Goal: Answer question/provide support: Share knowledge or assist other users

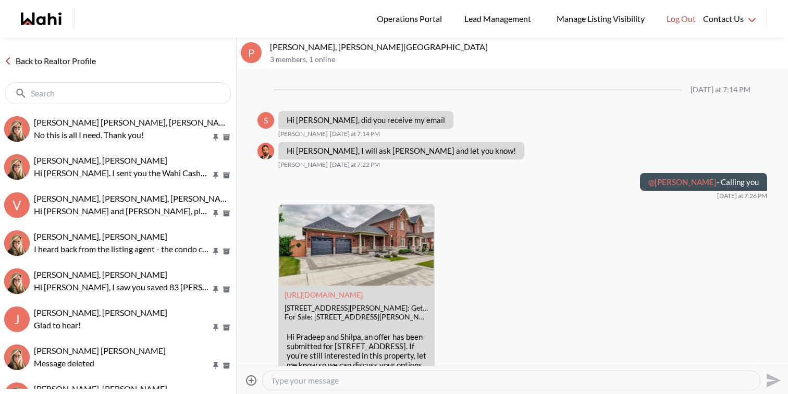
scroll to position [1204, 0]
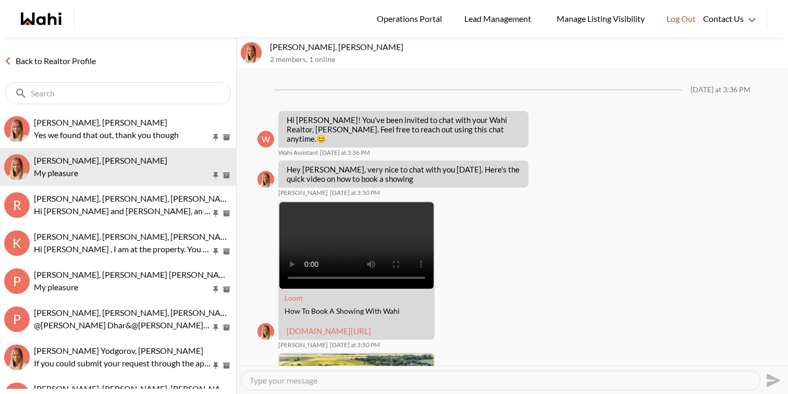
scroll to position [818, 0]
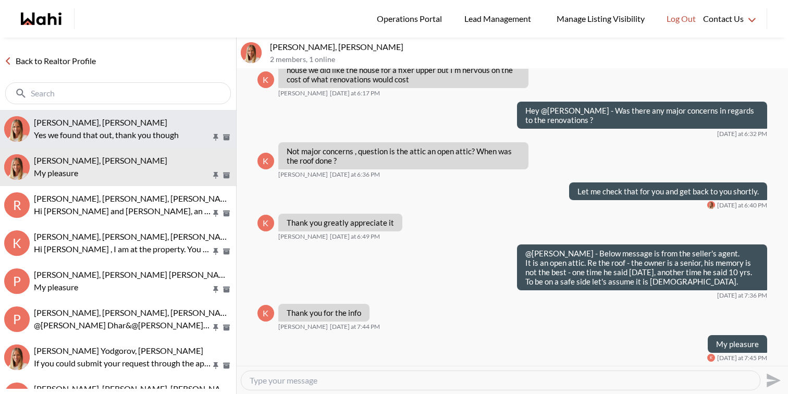
click at [104, 135] on p "Yes we found that out, thank you though" at bounding box center [122, 135] width 177 height 13
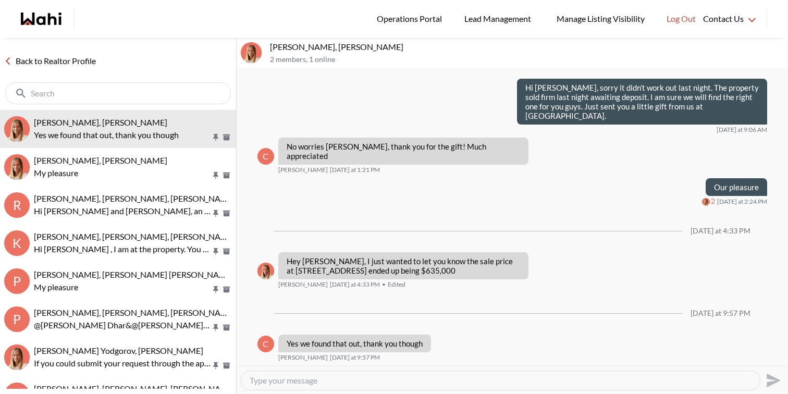
scroll to position [5975, 0]
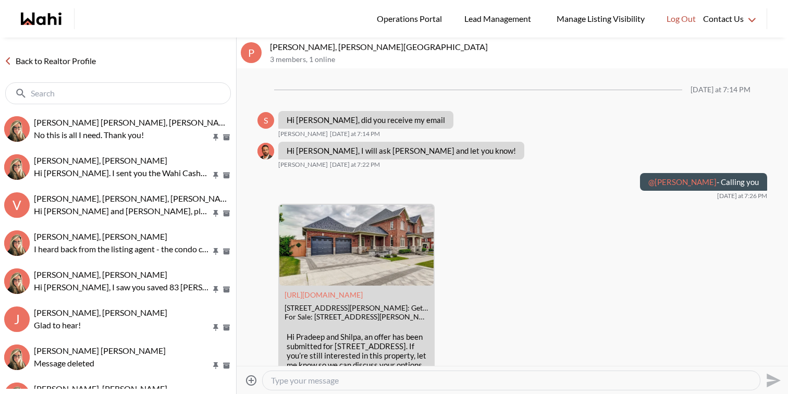
scroll to position [1204, 0]
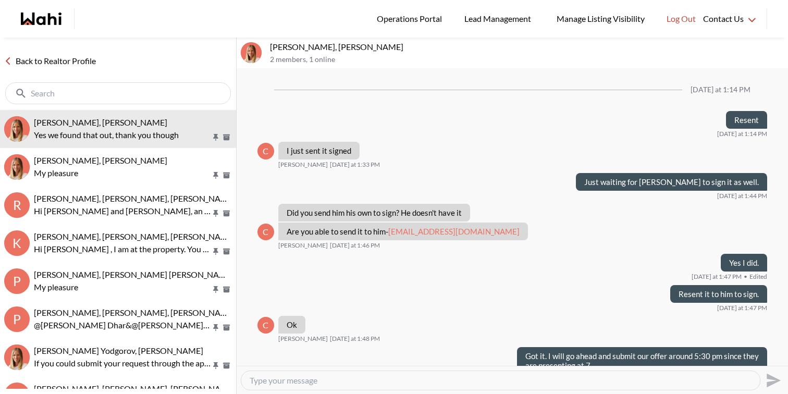
scroll to position [652, 0]
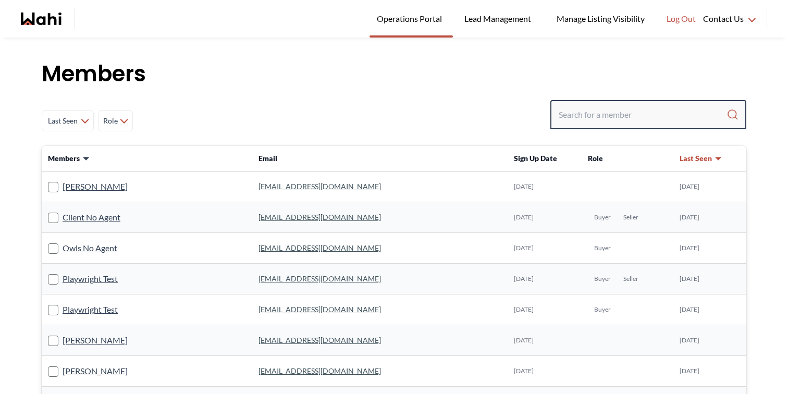
click at [651, 113] on input "Search input" at bounding box center [643, 114] width 168 height 19
type input "faraz"
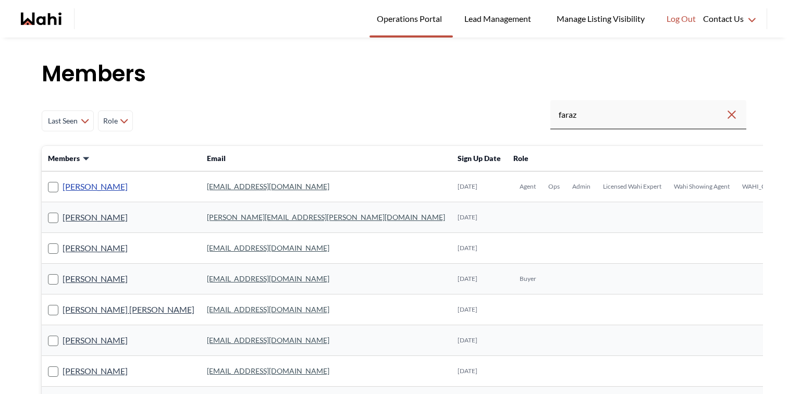
click at [98, 188] on link "[PERSON_NAME]" at bounding box center [95, 187] width 65 height 14
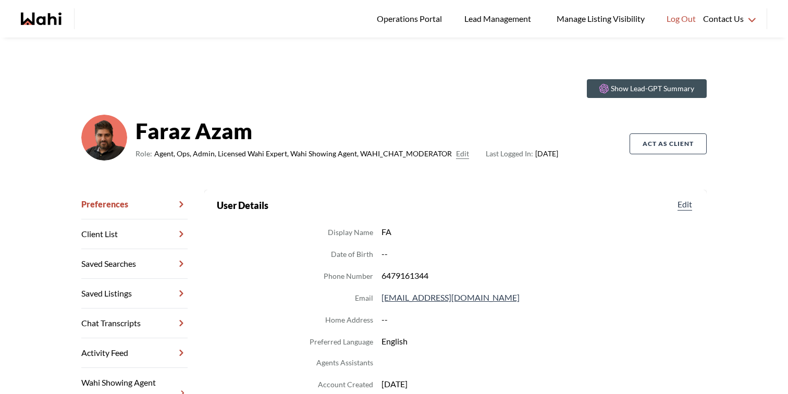
click at [138, 316] on link "Chat Transcripts" at bounding box center [134, 323] width 106 height 30
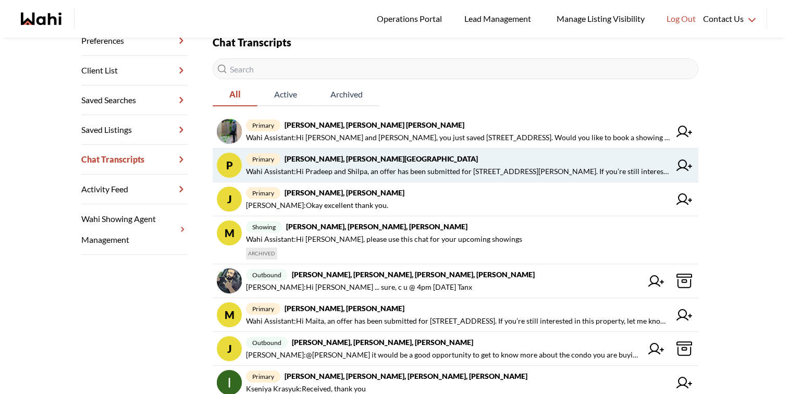
scroll to position [180, 0]
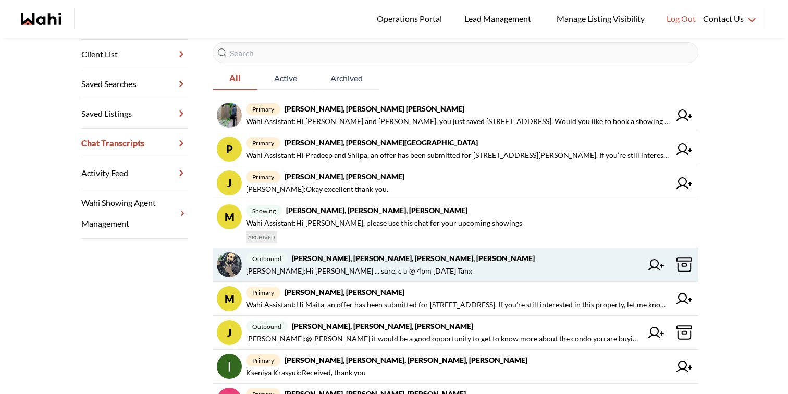
click at [548, 254] on span "outbound [PERSON_NAME], [PERSON_NAME]" at bounding box center [444, 258] width 396 height 13
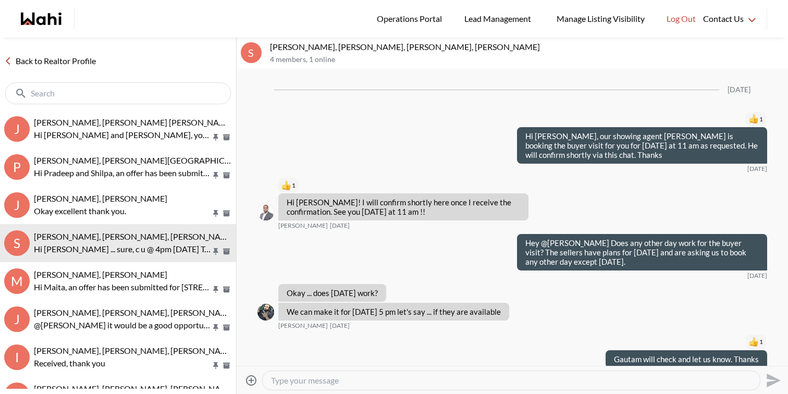
scroll to position [1146, 0]
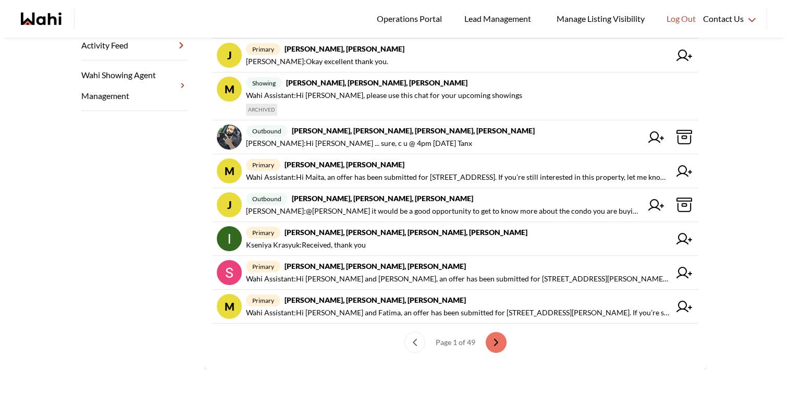
scroll to position [316, 0]
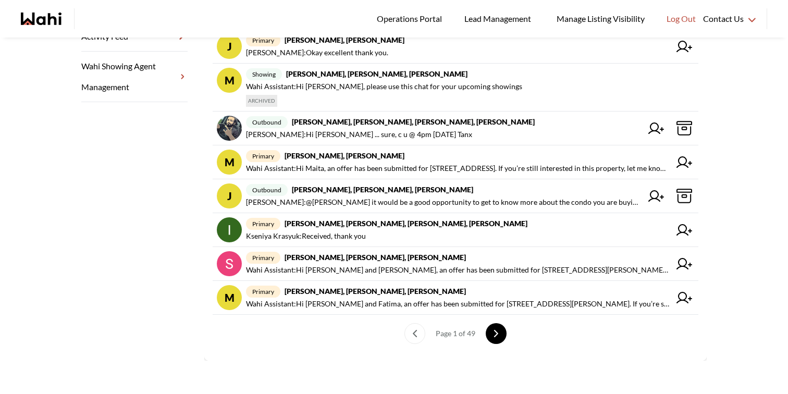
click at [499, 333] on icon "next page" at bounding box center [495, 333] width 7 height 7
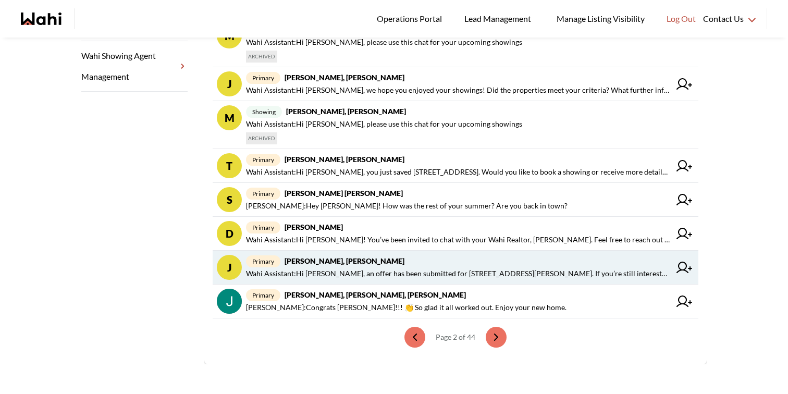
scroll to position [330, 0]
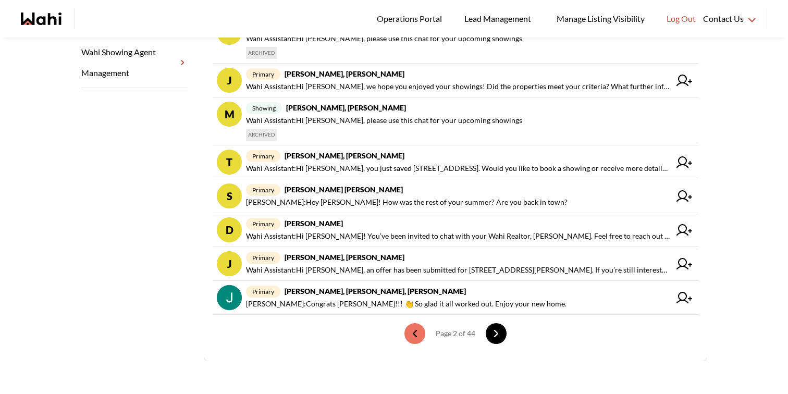
click at [497, 326] on button "next page" at bounding box center [496, 333] width 21 height 21
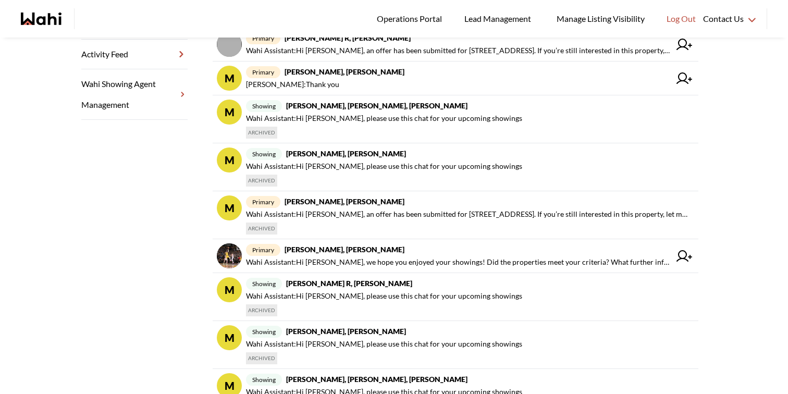
scroll to position [293, 0]
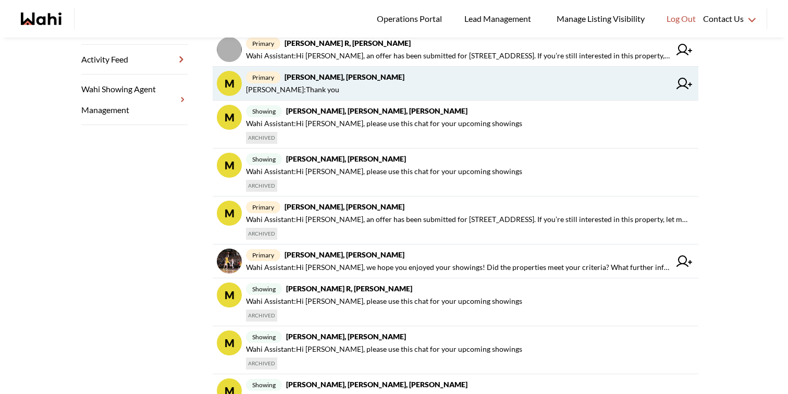
click at [481, 94] on span "Milton Henriquez : Thank you" at bounding box center [458, 89] width 424 height 13
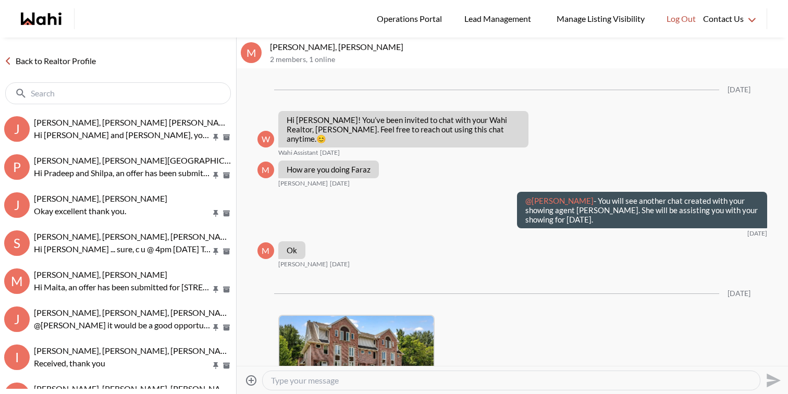
scroll to position [813, 0]
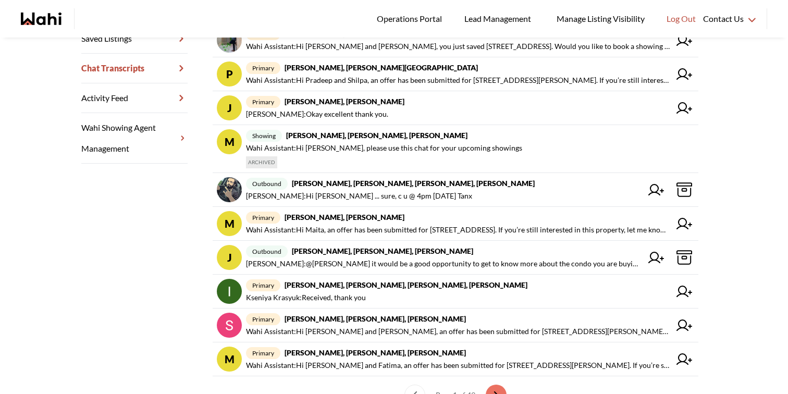
scroll to position [316, 0]
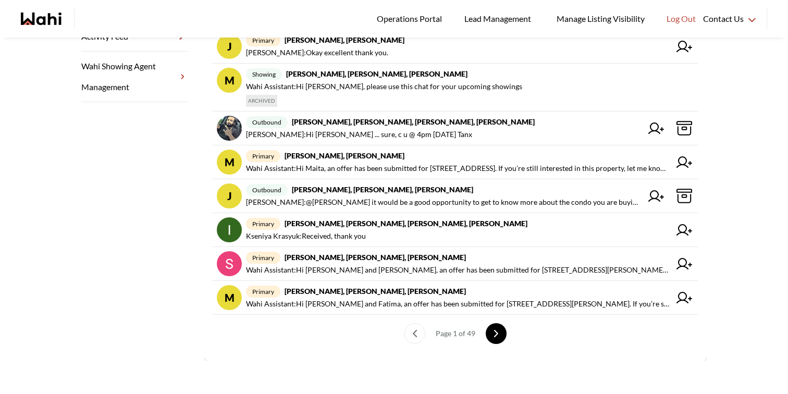
click at [502, 333] on button "next page" at bounding box center [496, 333] width 21 height 21
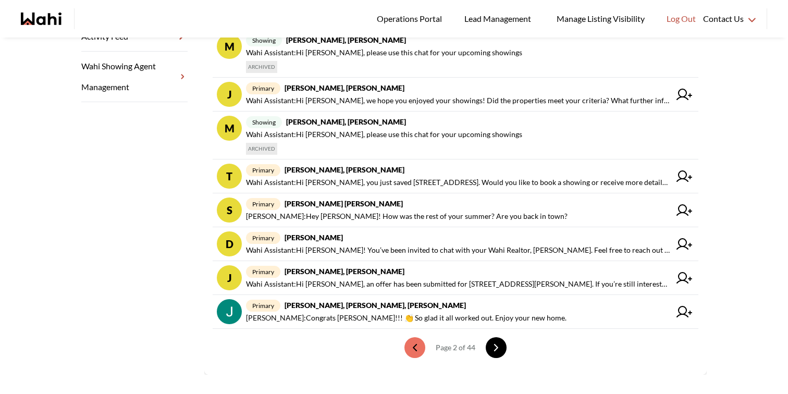
click at [502, 333] on ul "Page 2 of 44" at bounding box center [456, 348] width 486 height 38
click at [496, 348] on icon "next page" at bounding box center [495, 347] width 7 height 7
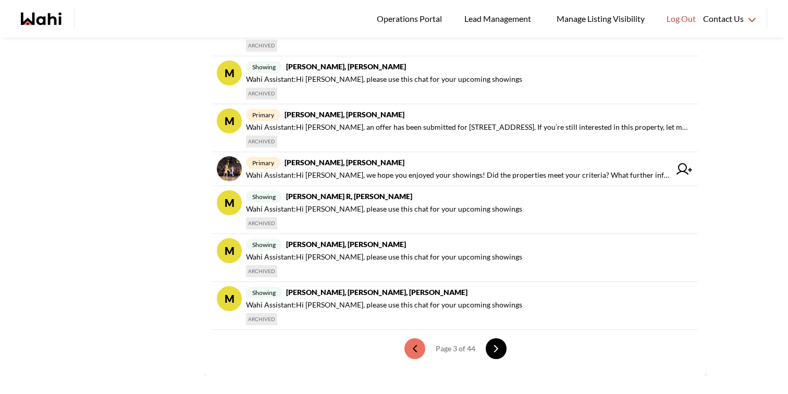
scroll to position [386, 0]
click at [494, 347] on icon "next page" at bounding box center [495, 347] width 7 height 7
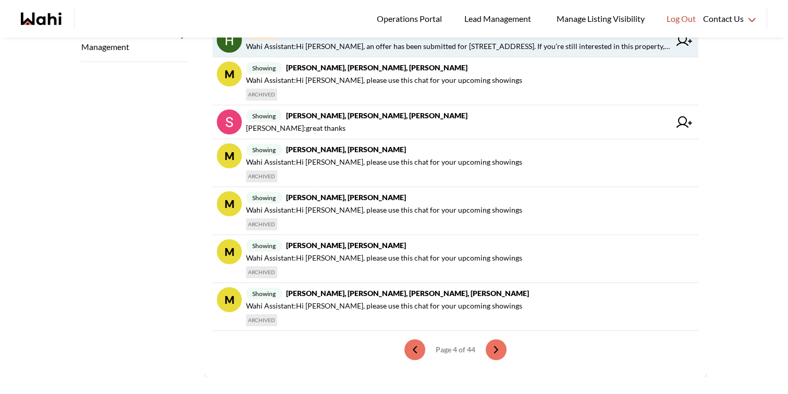
scroll to position [373, 0]
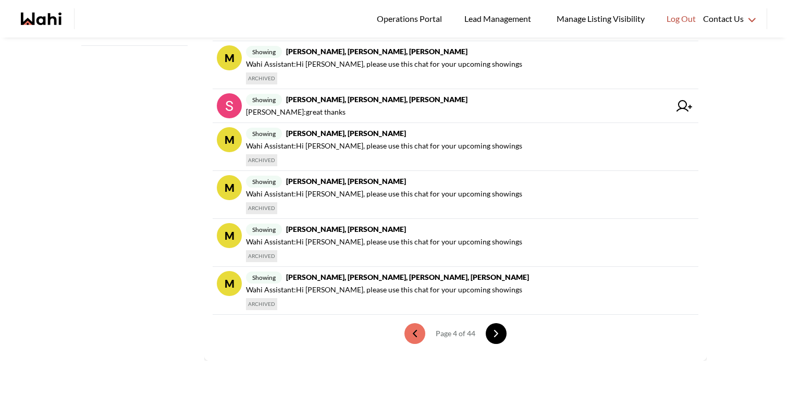
click at [498, 337] on icon "next page" at bounding box center [495, 333] width 7 height 7
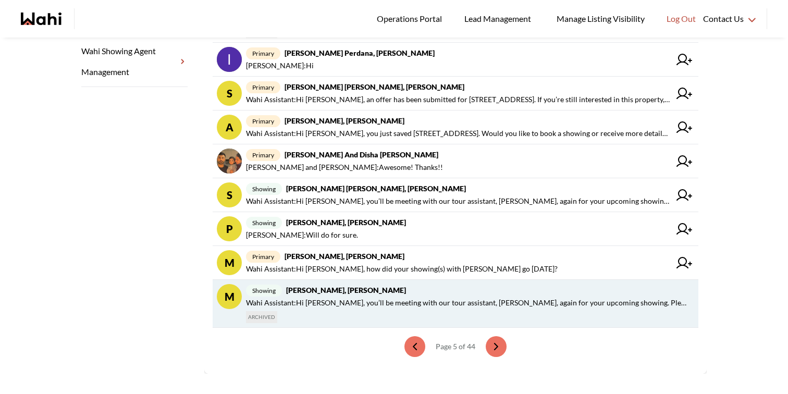
scroll to position [344, 0]
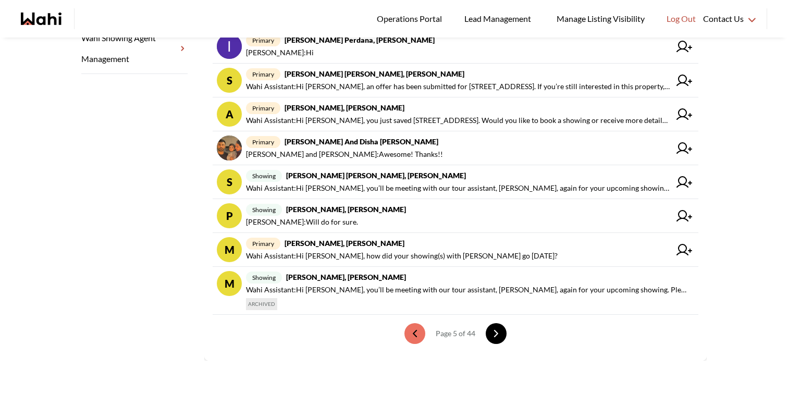
click at [494, 324] on button "next page" at bounding box center [496, 333] width 21 height 21
